Goal: Task Accomplishment & Management: Use online tool/utility

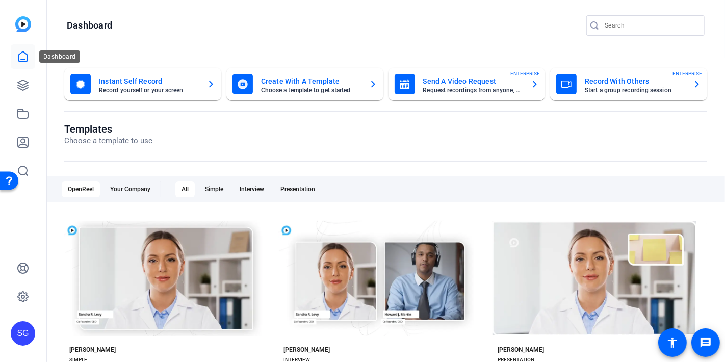
click at [28, 52] on icon at bounding box center [23, 56] width 12 height 12
click at [624, 86] on mat-card-title "Record With Others" at bounding box center [635, 81] width 100 height 12
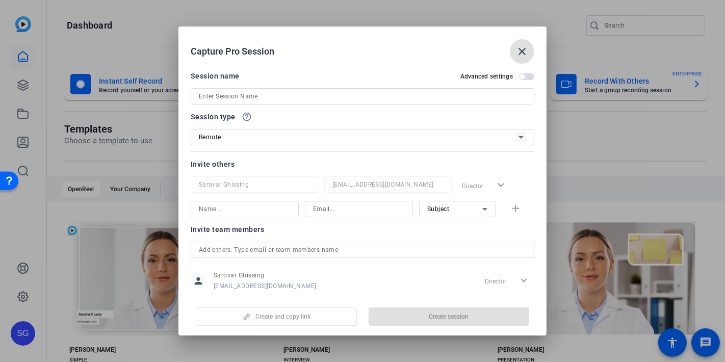
click at [293, 95] on input at bounding box center [362, 96] width 327 height 12
paste input "Video: [PERSON_NAME] interviews [PERSON_NAME] on how MLP4 impacts AMs"
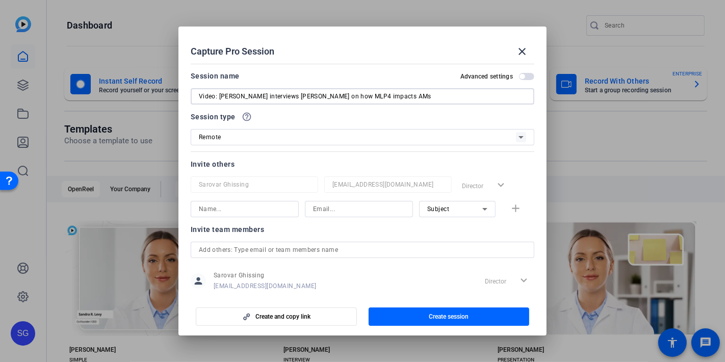
drag, startPoint x: 384, startPoint y: 98, endPoint x: 121, endPoint y: 92, distance: 263.0
click at [121, 92] on div "Capture Pro Session close Session name Advanced settings Video: [PERSON_NAME] i…" at bounding box center [362, 181] width 725 height 362
drag, startPoint x: 373, startPoint y: 95, endPoint x: 169, endPoint y: 96, distance: 203.3
click at [169, 96] on div "Capture Pro Session close Session name Advanced settings Engage Update | How ML…" at bounding box center [362, 181] width 725 height 362
click at [367, 97] on input "Engage Update | How MLP4 impacts Account Managers" at bounding box center [362, 96] width 327 height 12
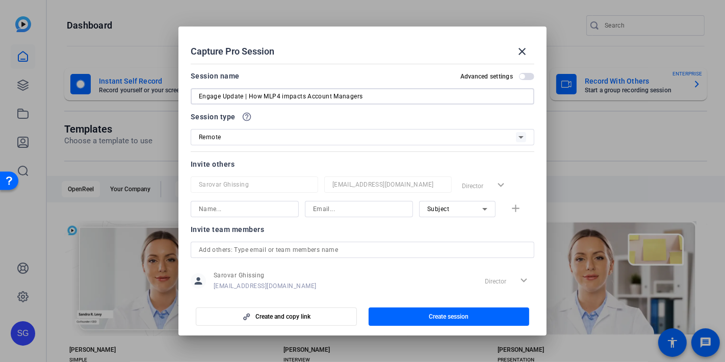
click at [386, 97] on input "Engage Update | How MLP4 impacts Account Managers" at bounding box center [362, 96] width 327 height 12
drag, startPoint x: 384, startPoint y: 95, endPoint x: 151, endPoint y: 95, distance: 233.4
click at [151, 95] on div "Capture Pro Session close Session name Advanced settings Engage Update | How ML…" at bounding box center [362, 181] width 725 height 362
paste input ": Understanding MLP4’s Impact on"
type input "Engage Update: Understanding MLP4’s Impact on Account Managers"
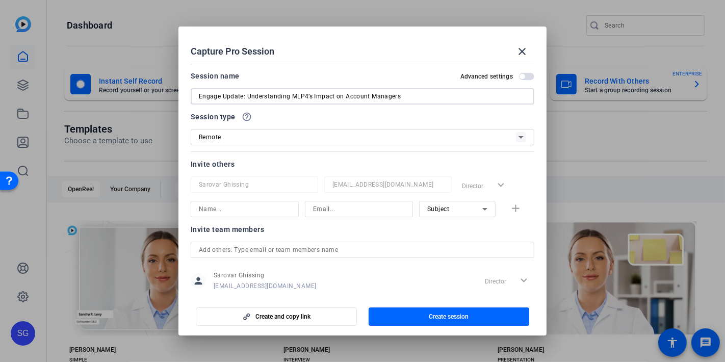
click at [256, 207] on input at bounding box center [245, 209] width 92 height 12
drag, startPoint x: 239, startPoint y: 206, endPoint x: 91, endPoint y: 201, distance: 147.9
click at [91, 201] on div "Capture Pro Session close Session name Advanced settings Engage Update: Underst…" at bounding box center [362, 181] width 725 height 362
type input "[PERSON_NAME]"
click at [346, 211] on input at bounding box center [359, 209] width 92 height 12
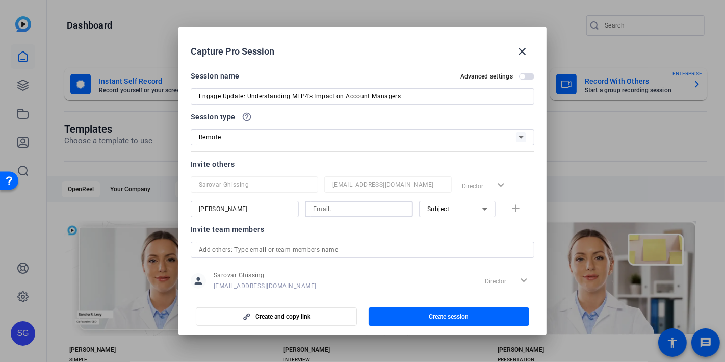
paste input "[EMAIL_ADDRESS][DOMAIN_NAME]"
type input "[EMAIL_ADDRESS][DOMAIN_NAME]"
click at [513, 208] on mat-icon "add" at bounding box center [516, 208] width 13 height 13
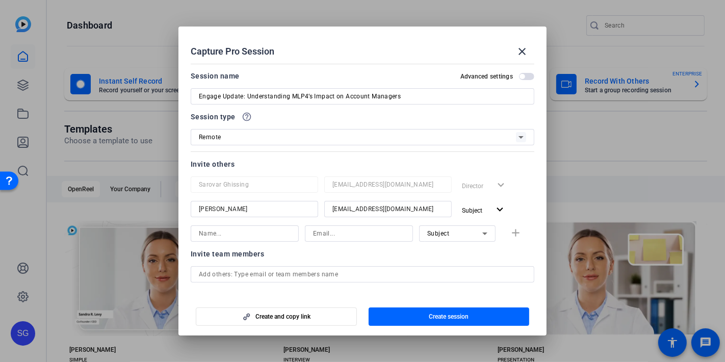
click at [258, 238] on input at bounding box center [245, 233] width 92 height 12
type input "[PERSON_NAME]"
